Goal: Check status: Check status

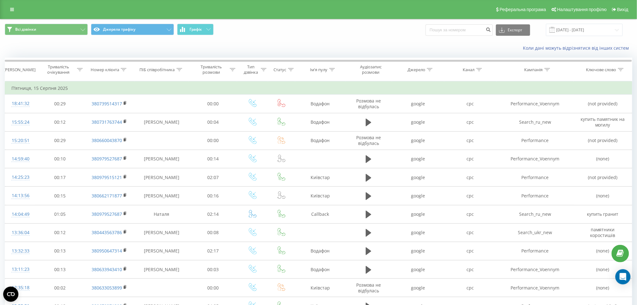
click at [555, 31] on span at bounding box center [552, 30] width 6 height 6
click at [577, 30] on input "[DATE] - [DATE]" at bounding box center [584, 30] width 77 height 12
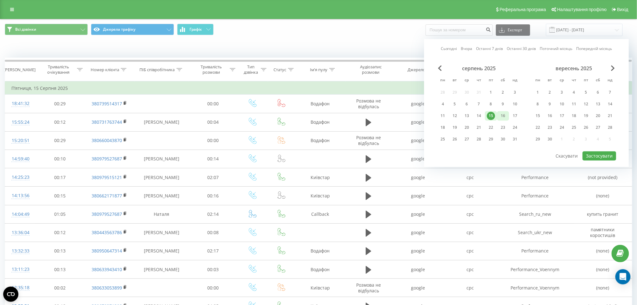
click at [502, 115] on div "16" at bounding box center [503, 116] width 8 height 8
click at [596, 159] on button "Застосувати" at bounding box center [599, 155] width 34 height 9
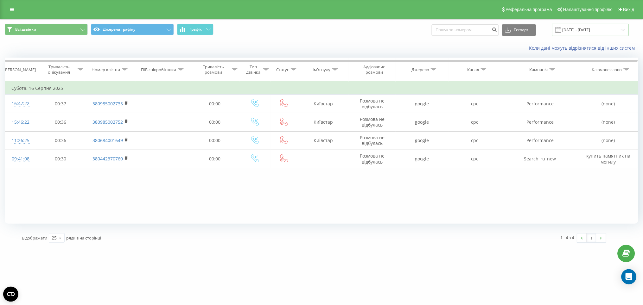
click at [582, 36] on input "[DATE] - [DATE]" at bounding box center [590, 30] width 77 height 12
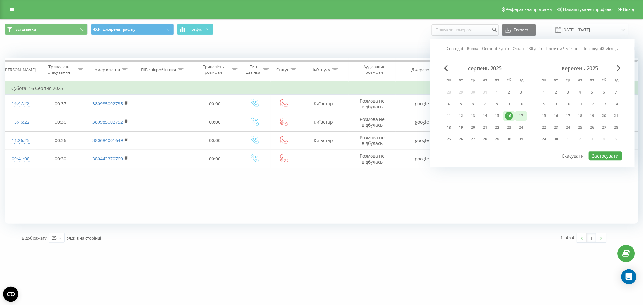
click at [522, 113] on div "17" at bounding box center [521, 116] width 8 height 8
click at [600, 153] on button "Застосувати" at bounding box center [606, 155] width 34 height 9
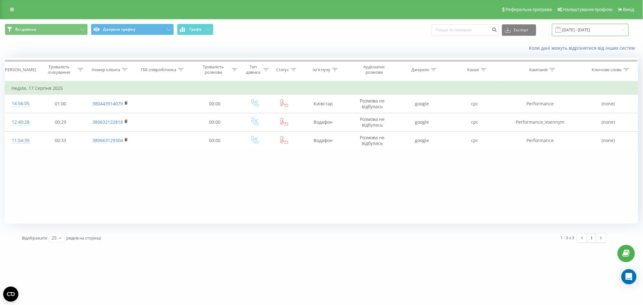
click at [578, 30] on input "[DATE] - [DATE]" at bounding box center [590, 30] width 77 height 12
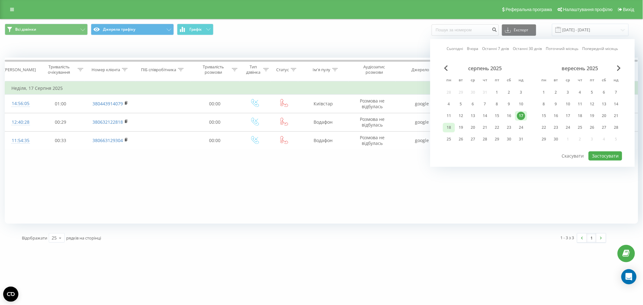
click at [449, 128] on div "18" at bounding box center [449, 128] width 8 height 8
click at [610, 155] on button "Застосувати" at bounding box center [606, 155] width 34 height 9
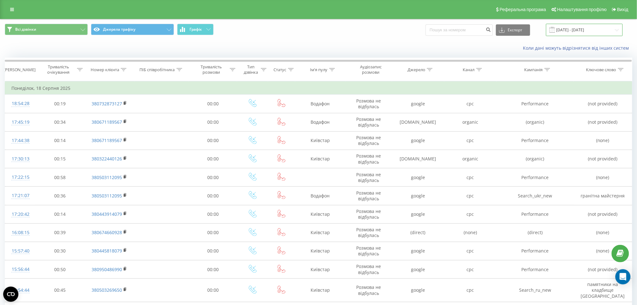
click at [613, 30] on input "[DATE] - [DATE]" at bounding box center [584, 30] width 77 height 12
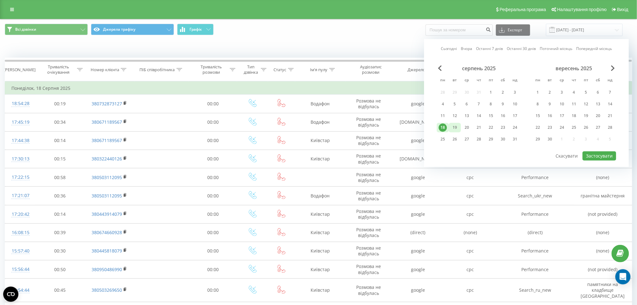
click at [457, 124] on div "19" at bounding box center [454, 128] width 8 height 8
click at [593, 156] on button "Застосувати" at bounding box center [599, 155] width 34 height 9
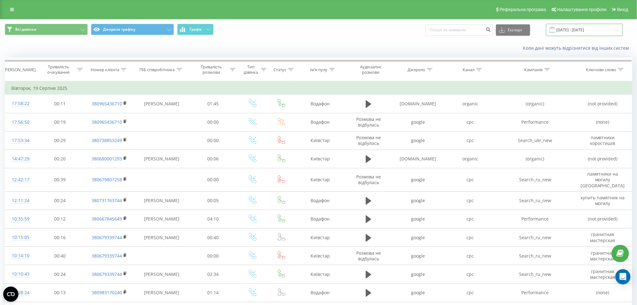
click at [573, 31] on input "[DATE] - [DATE]" at bounding box center [584, 30] width 77 height 12
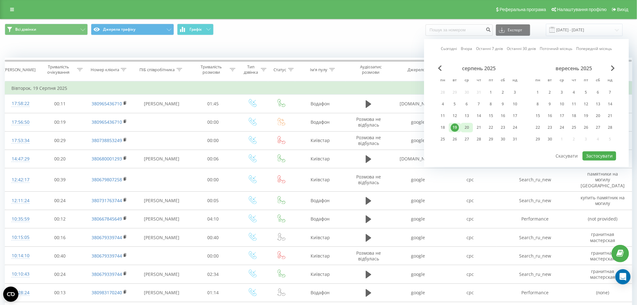
click at [471, 124] on div "20" at bounding box center [467, 128] width 12 height 10
click at [600, 155] on button "Застосувати" at bounding box center [599, 155] width 34 height 9
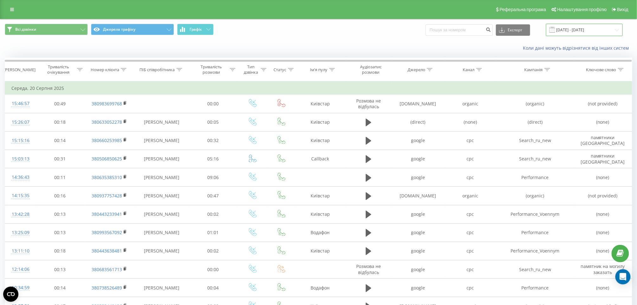
click at [582, 27] on input "[DATE] - [DATE]" at bounding box center [584, 30] width 77 height 12
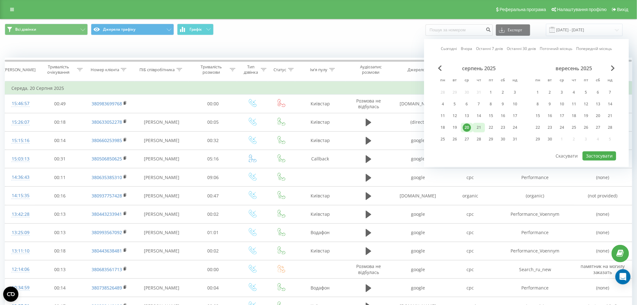
click at [484, 127] on div "21" at bounding box center [479, 128] width 12 height 10
click at [594, 151] on div "Сьогодні Вчора Останні 7 днів Останні 30 днів Поточний місяць Попередній місяць…" at bounding box center [526, 103] width 205 height 128
click at [596, 152] on button "Застосувати" at bounding box center [599, 155] width 34 height 9
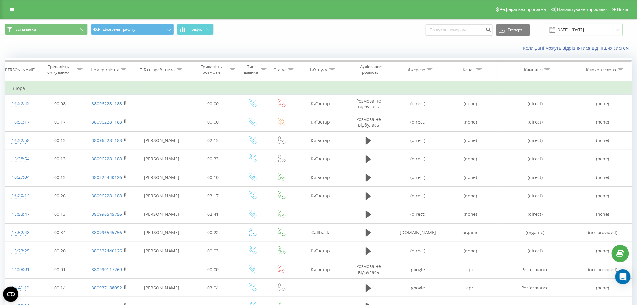
click at [581, 28] on input "[DATE] - [DATE]" at bounding box center [584, 30] width 77 height 12
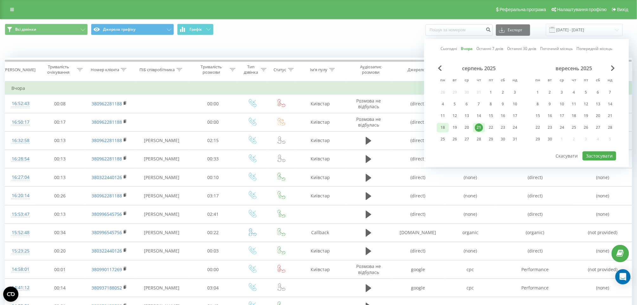
click at [440, 126] on div "18" at bounding box center [442, 128] width 8 height 8
click at [594, 151] on div at bounding box center [526, 151] width 179 height 1
click at [594, 155] on button "Застосувати" at bounding box center [599, 155] width 34 height 9
type input "[DATE] - [DATE]"
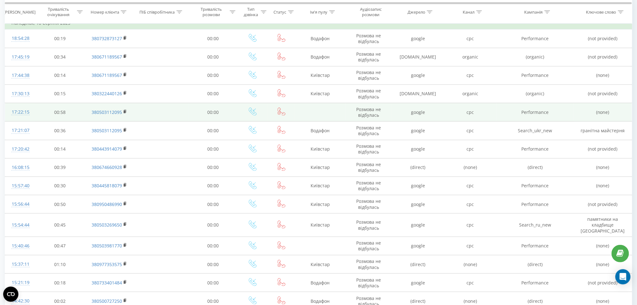
scroll to position [84, 0]
